Goal: Task Accomplishment & Management: Complete application form

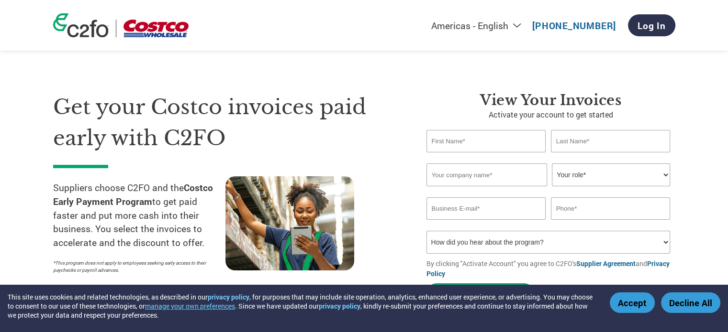
click at [459, 143] on input "text" at bounding box center [486, 141] width 120 height 22
type input "[PERSON_NAME]"
type input "HBC Home Solutions LLC"
type input "4435066749"
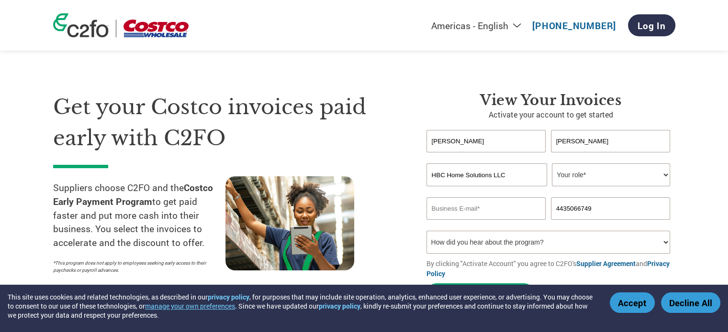
drag, startPoint x: 463, startPoint y: 175, endPoint x: 425, endPoint y: 171, distance: 38.5
click at [425, 171] on div "View Your Invoices Activate your account to get started [PERSON_NAME] Invalid f…" at bounding box center [543, 200] width 263 height 216
drag, startPoint x: 491, startPoint y: 174, endPoint x: 417, endPoint y: 170, distance: 74.2
click at [417, 170] on div "View Your Invoices Activate your account to get started [PERSON_NAME] Invalid f…" at bounding box center [543, 200] width 263 height 216
type input "Omni Remodeling LLC"
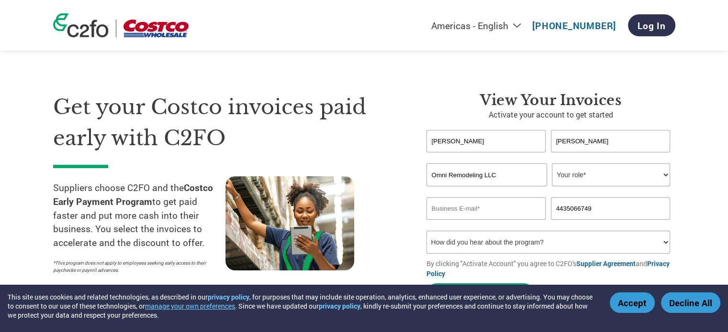
click at [631, 174] on select "Your role* CFO Controller Credit Manager Finance Director Treasurer CEO Preside…" at bounding box center [610, 175] width 118 height 23
select select "CFO"
click at [551, 164] on select "Your role* CFO Controller Credit Manager Finance Director Treasurer CEO Preside…" at bounding box center [610, 175] width 118 height 23
click at [455, 209] on input "email" at bounding box center [486, 209] width 120 height 22
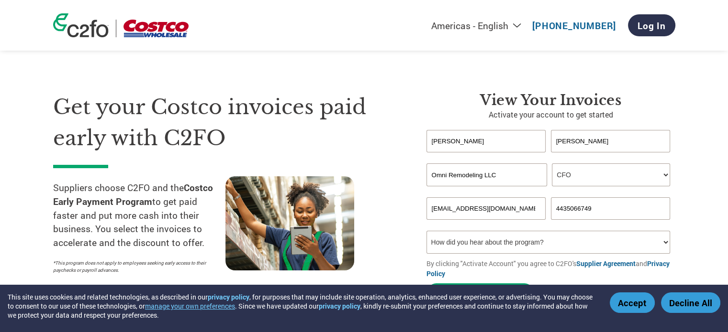
type input "[EMAIL_ADDRESS][DOMAIN_NAME]"
click at [543, 244] on select "How did you hear about the program? Received a letter Email Social Media Online…" at bounding box center [548, 242] width 244 height 23
select select "Received a Letter"
click at [426, 231] on select "How did you hear about the program? Received a letter Email Social Media Online…" at bounding box center [548, 242] width 244 height 23
click at [468, 292] on button "Activate Account" at bounding box center [480, 294] width 108 height 20
